Goal: Information Seeking & Learning: Learn about a topic

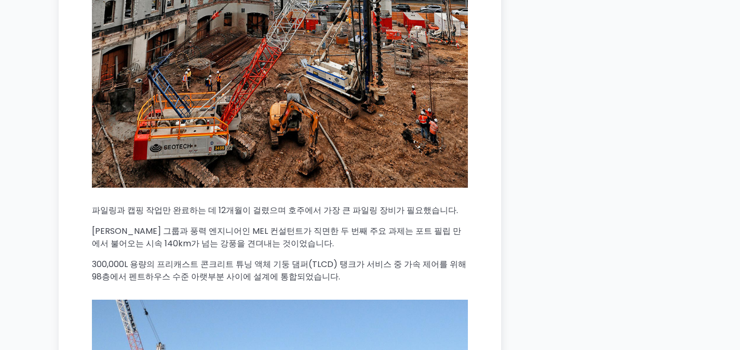
scroll to position [2491, 0]
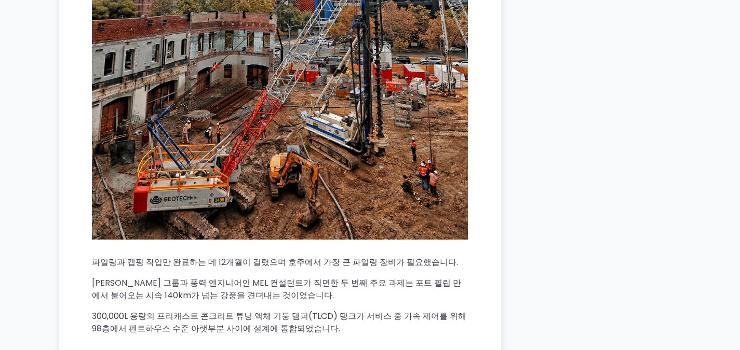
click at [316, 277] on p "[PERSON_NAME] 그룹과 풍력 엔지니어인 MEL 컨설턴트가 직면한 두 번째 주요 과제는 포트 필립 만에서 불어오는 시속 140km가 넘…" at bounding box center [280, 289] width 376 height 25
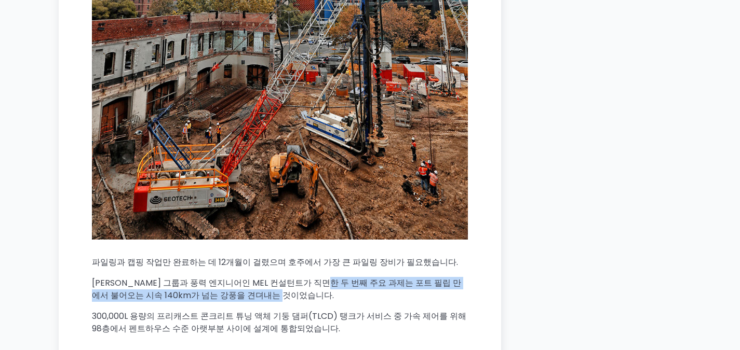
drag, startPoint x: 330, startPoint y: 247, endPoint x: 334, endPoint y: 254, distance: 8.8
click at [334, 277] on p "[PERSON_NAME] 그룹과 풍력 엔지니어인 MEL 컨설턴트가 직면한 두 번째 주요 과제는 포트 필립 만에서 불어오는 시속 140km가 넘…" at bounding box center [280, 289] width 376 height 25
click at [335, 277] on p "[PERSON_NAME] 그룹과 풍력 엔지니어인 MEL 컨설턴트가 직면한 두 번째 주요 과제는 포트 필립 만에서 불어오는 시속 140km가 넘…" at bounding box center [280, 289] width 376 height 25
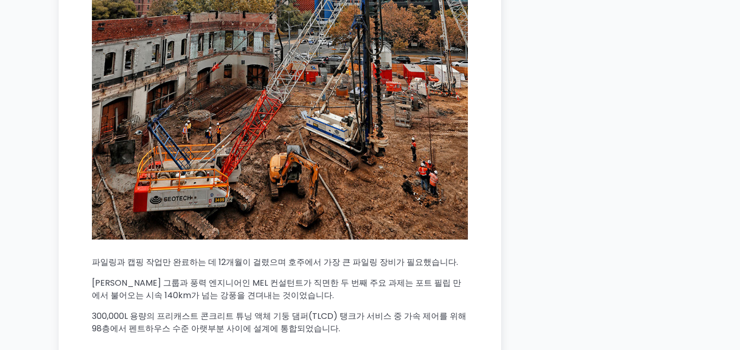
drag, startPoint x: 287, startPoint y: 291, endPoint x: 324, endPoint y: 286, distance: 37.2
click at [321, 310] on p "300,000L 용량의 프리캐스트 콘크리트 튜닝 액체 기둥 댐퍼(TLCD) 탱크가 서비스 중 가속 제어를 위해 98층에서 펜트하우스 수준 아랫…" at bounding box center [280, 322] width 376 height 25
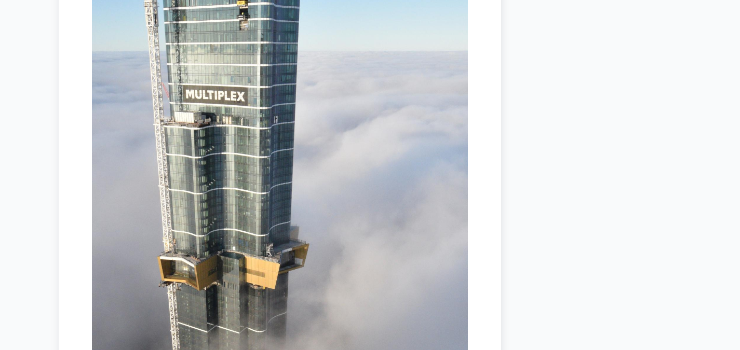
scroll to position [3270, 0]
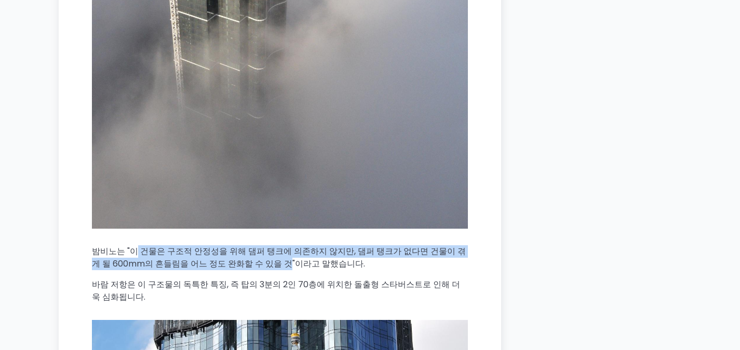
drag, startPoint x: 131, startPoint y: 214, endPoint x: 261, endPoint y: 229, distance: 130.6
click at [261, 245] on font "밤비노는 "이 건물은 구조적 안정성을 위해 댐퍼 탱크에 의존하지 않지만, 댐퍼 탱크가 없다면 건물이 겪게 될 600mm의 흔들림을 어느 정도 …" at bounding box center [279, 257] width 374 height 24
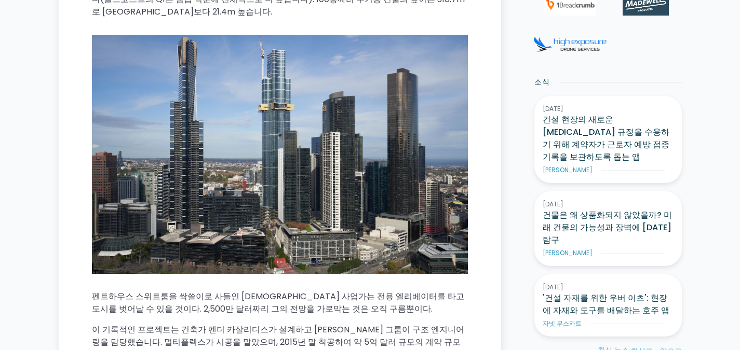
scroll to position [623, 0]
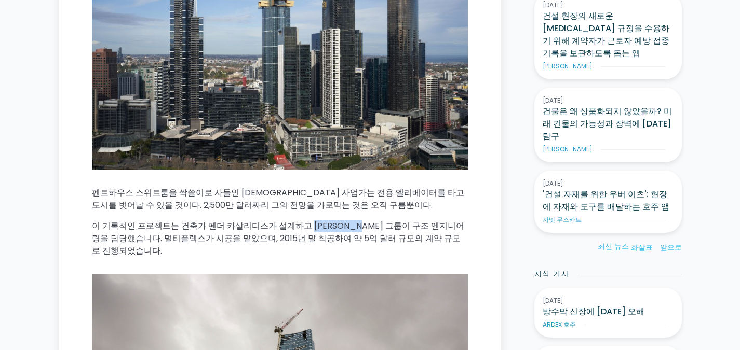
drag, startPoint x: 301, startPoint y: 225, endPoint x: 355, endPoint y: 228, distance: 54.6
click at [355, 228] on font "이 기록적인 프로젝트는 건축가 펜더 카살리디스가 설계하고 [PERSON_NAME] 그룹이 구조 엔지니어링을 담당했습니다. 멀티플렉스가 시공을 …" at bounding box center [278, 238] width 372 height 37
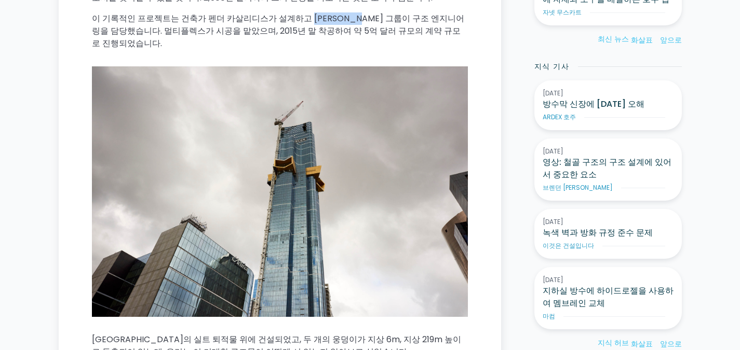
scroll to position [934, 0]
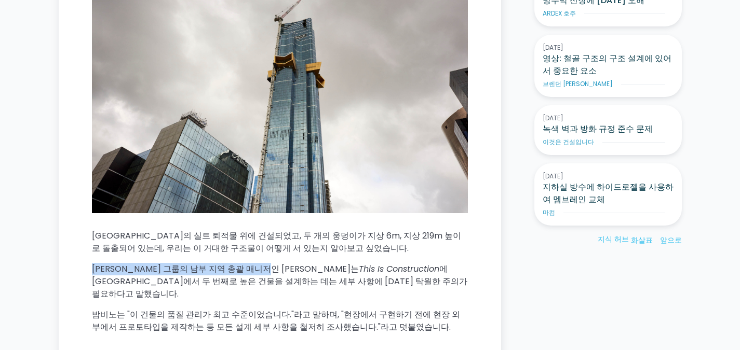
drag, startPoint x: 92, startPoint y: 257, endPoint x: 276, endPoint y: 257, distance: 184.2
click at [276, 263] on font "[PERSON_NAME] 그룹의 남부 지역 총괄 매니저인 [PERSON_NAME]는" at bounding box center [225, 269] width 267 height 12
copy font "[PERSON_NAME] 그룹의 남부 지역 총괄 매니저인 [PERSON_NAME]"
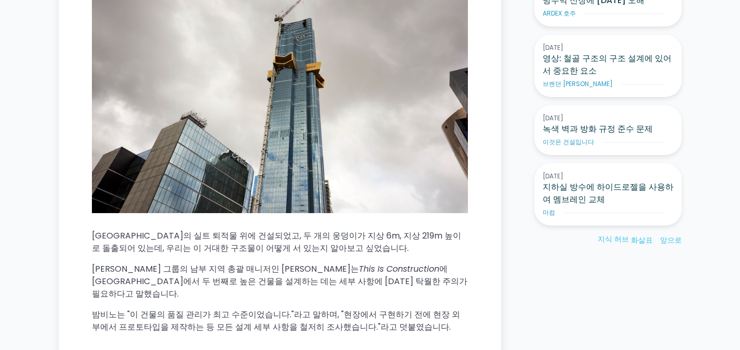
click at [330, 268] on font "에 [GEOGRAPHIC_DATA]에서 두 번째로 높은 건물을 설계하는 데는 세부 사항에 [DATE] 탁월한 주의가 필요하다고 말했습니다." at bounding box center [279, 281] width 375 height 37
